Goal: Check status: Check status

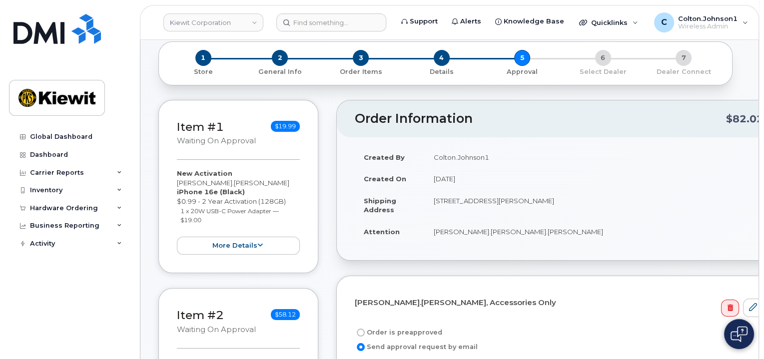
scroll to position [50, 0]
click at [59, 37] on img at bounding box center [56, 29] width 87 height 30
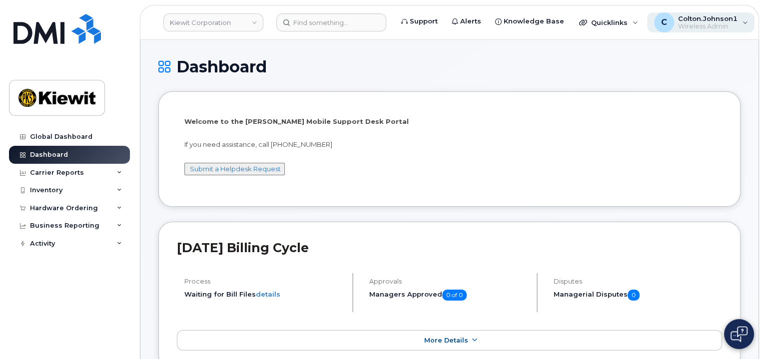
click at [709, 24] on span "Wireless Admin" at bounding box center [707, 26] width 59 height 8
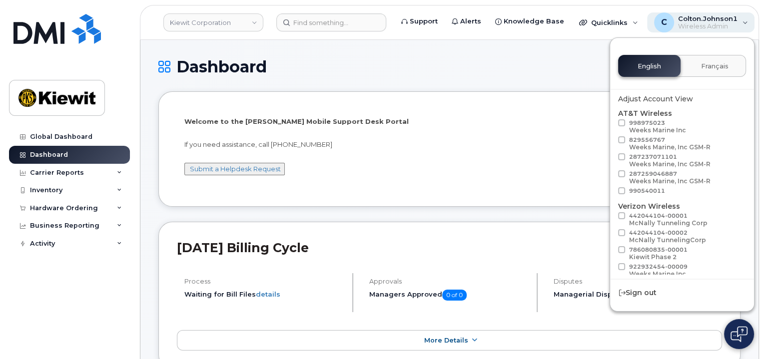
click at [709, 22] on span "Wireless Admin" at bounding box center [707, 26] width 59 height 8
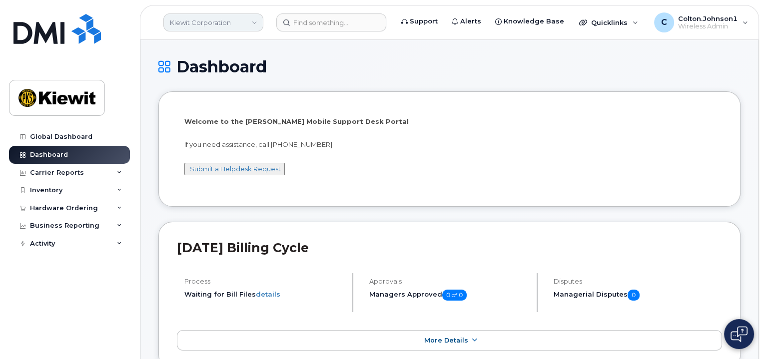
click at [215, 25] on link "Kiewit Corporation" at bounding box center [213, 22] width 100 height 18
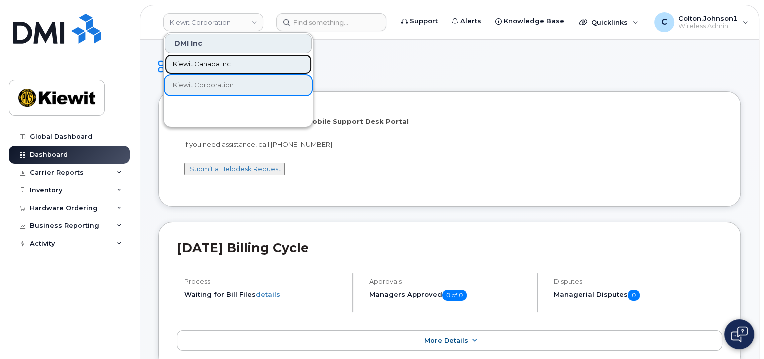
click at [222, 64] on span "Kiewit Canada Inc" at bounding box center [202, 64] width 58 height 10
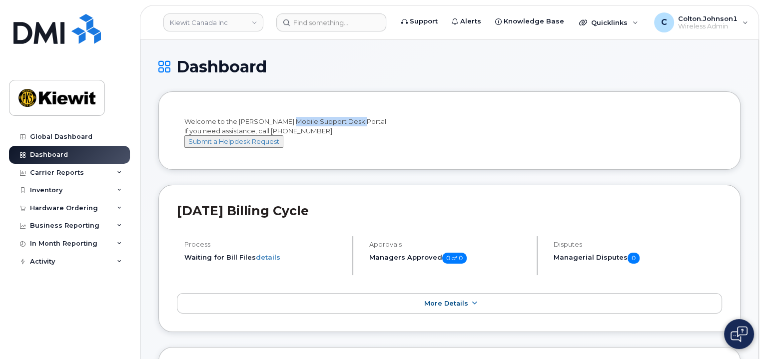
drag, startPoint x: 359, startPoint y: 111, endPoint x: 341, endPoint y: 110, distance: 18.0
click at [283, 110] on div "Welcome to the Kiewit Mobile Support Desk Portal If you need assistance, call 8…" at bounding box center [449, 130] width 545 height 41
click at [484, 113] on div "Welcome to the Kiewit Mobile Support Desk Portal If you need assistance, call 8…" at bounding box center [449, 130] width 545 height 41
click at [318, 97] on li "Welcome to the Kiewit Mobile Support Desk Portal If you need assistance, call 8…" at bounding box center [449, 130] width 582 height 78
click at [118, 208] on icon at bounding box center [119, 208] width 5 height 5
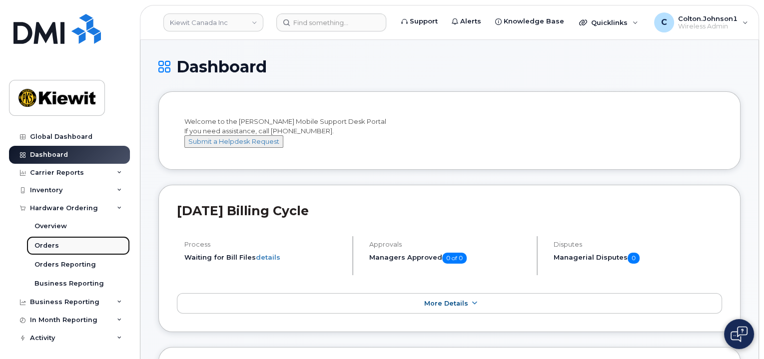
click at [61, 247] on link "Orders" at bounding box center [77, 245] width 103 height 19
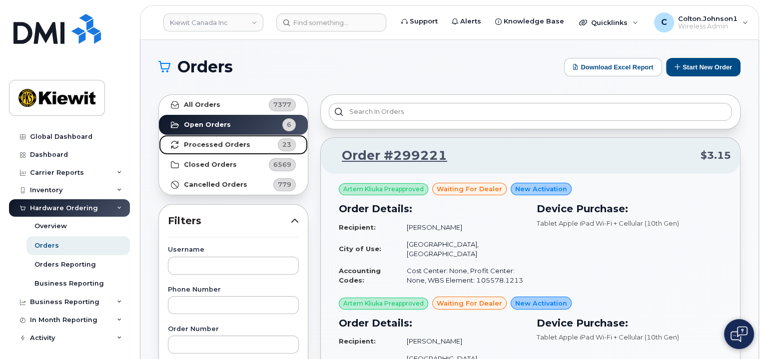
click at [233, 141] on strong "Processed Orders" at bounding box center [217, 145] width 66 height 8
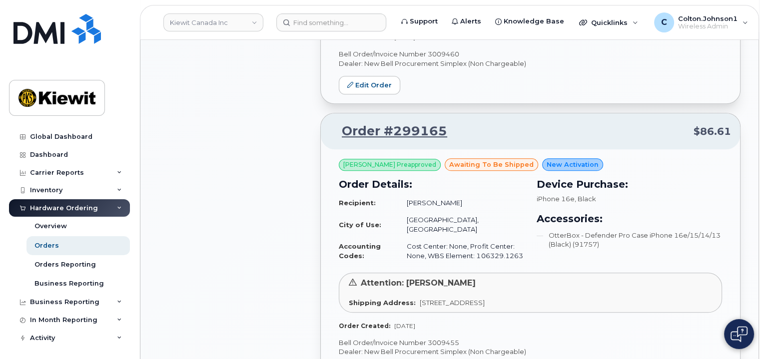
scroll to position [899, 0]
click at [402, 123] on link "Order #299165" at bounding box center [388, 132] width 117 height 18
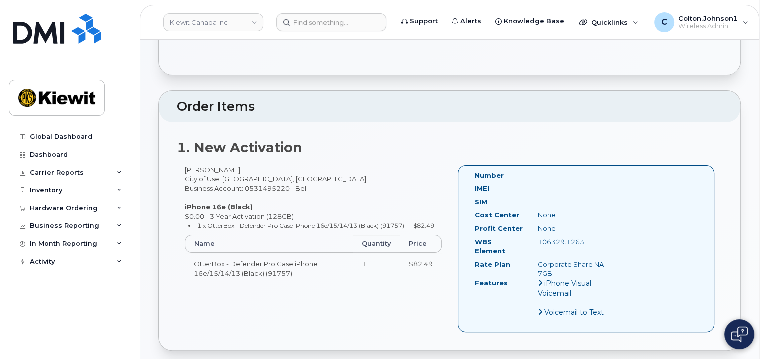
scroll to position [200, 0]
